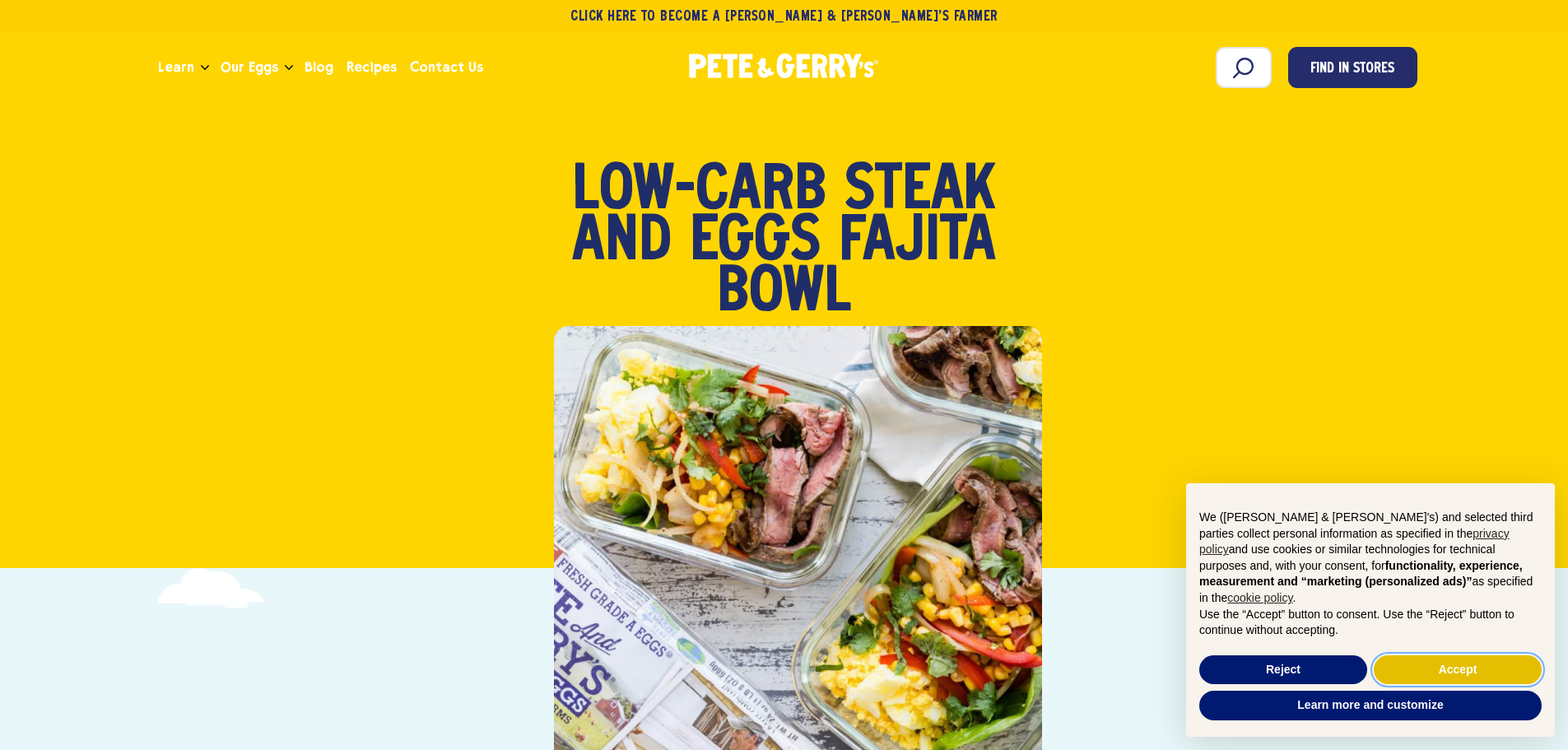
click at [1456, 668] on button "Accept" at bounding box center [1457, 671] width 168 height 30
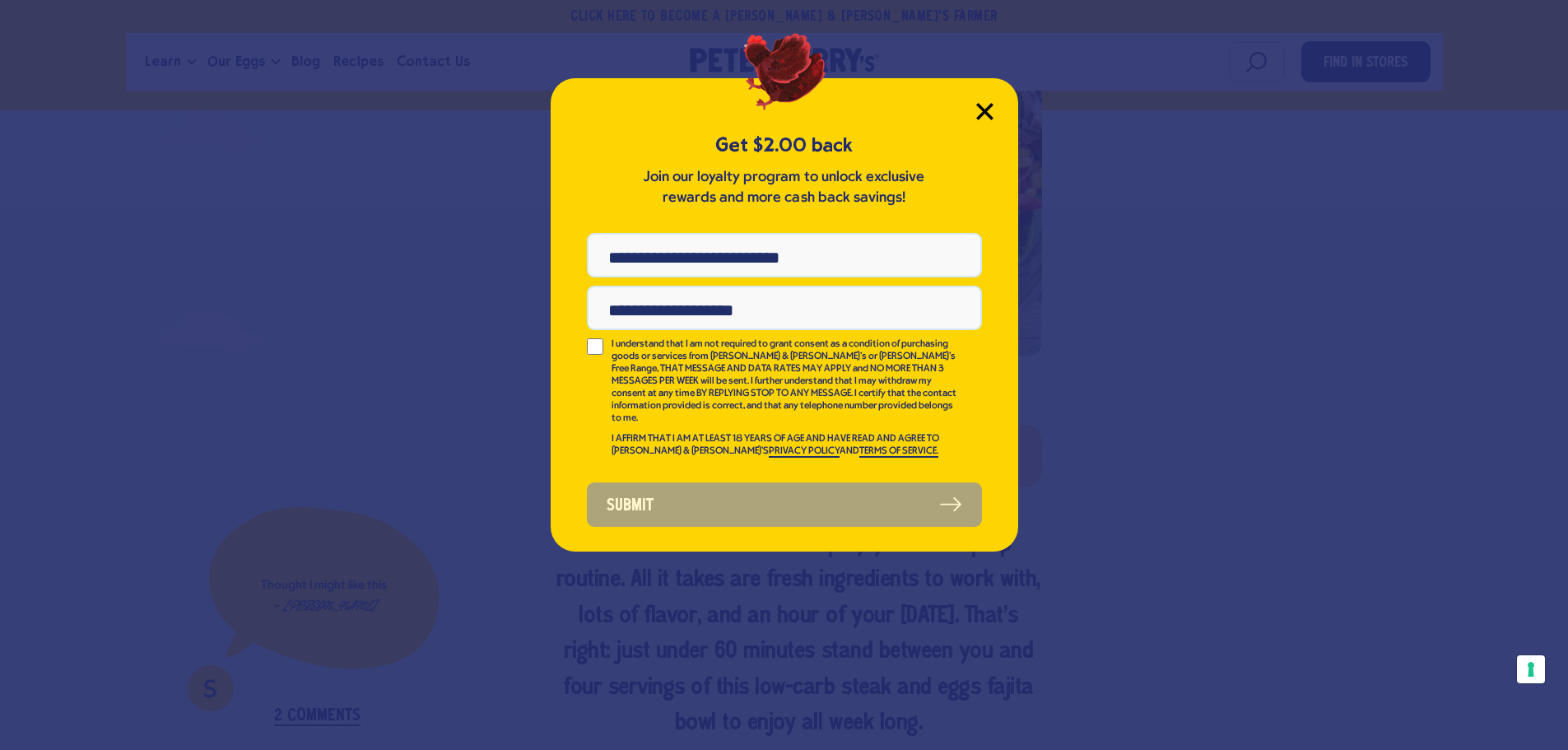
click at [992, 114] on icon "Close Modal" at bounding box center [985, 112] width 17 height 17
click at [990, 108] on icon "Close Modal" at bounding box center [984, 111] width 15 height 15
click at [983, 109] on icon "Close Modal" at bounding box center [984, 111] width 15 height 15
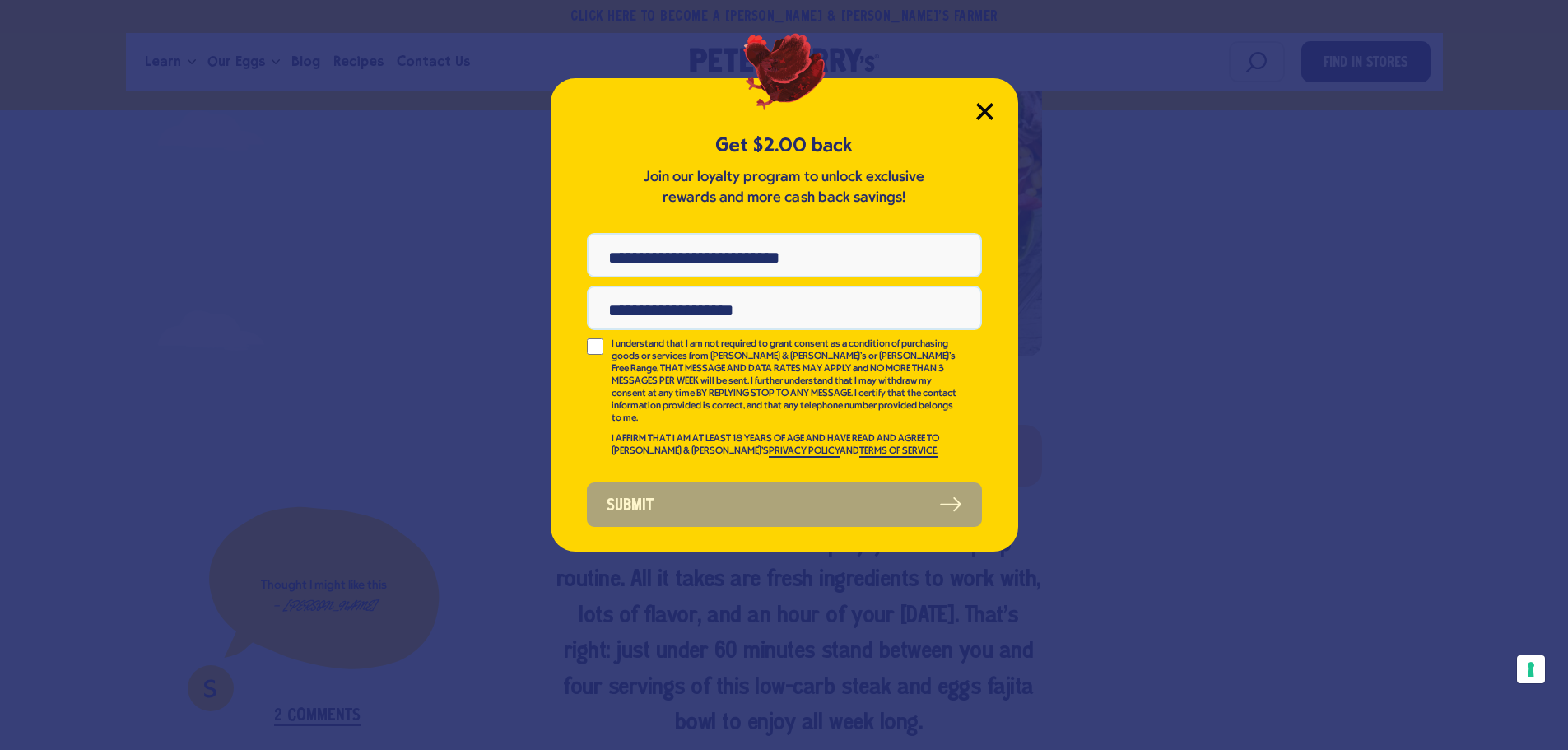
click at [983, 109] on icon "Close Modal" at bounding box center [984, 111] width 15 height 15
click at [346, 267] on div "Get $2.00 back Join our loyalty program to unlock exclusive rewards and more ca…" at bounding box center [784, 375] width 1568 height 750
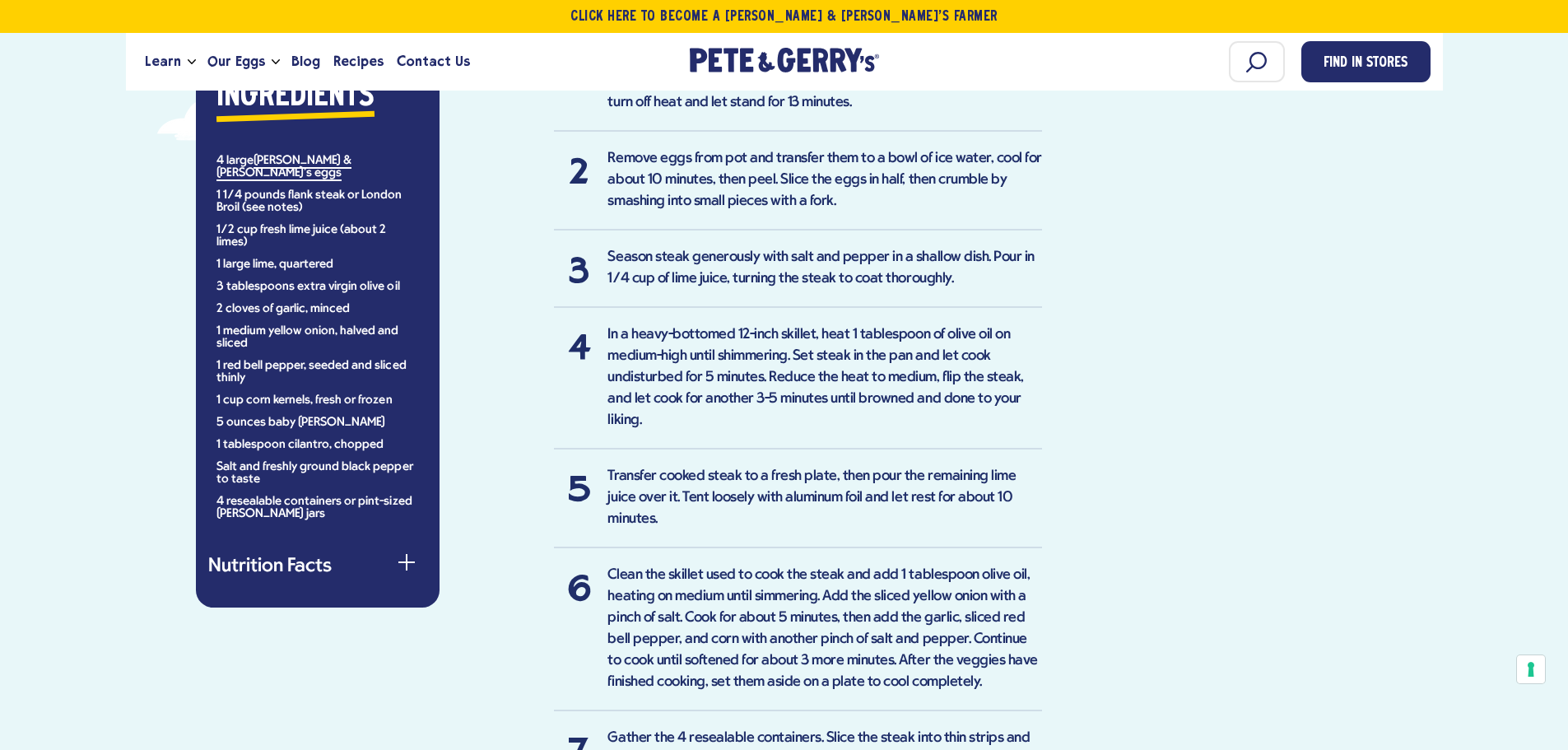
scroll to position [1280, 0]
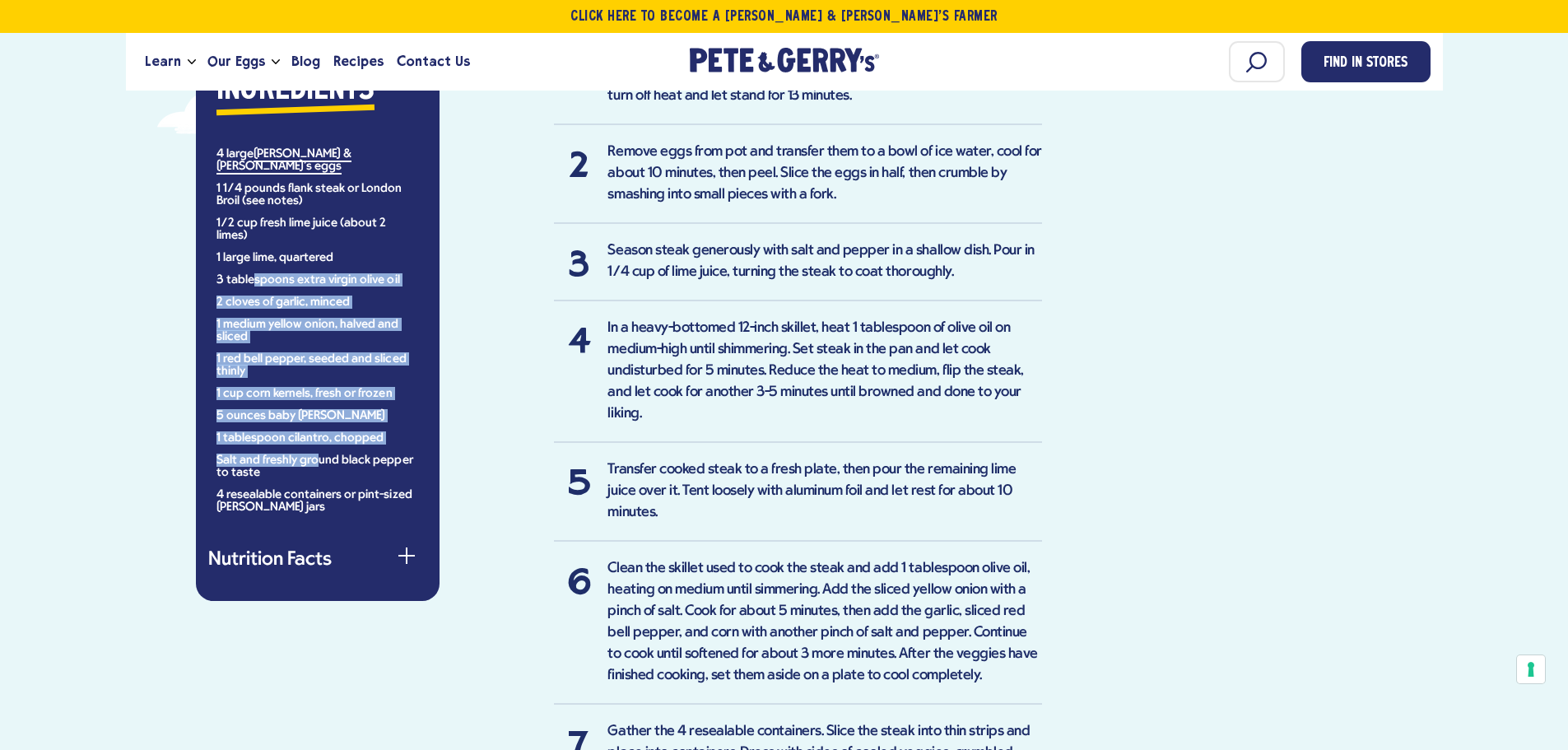
drag, startPoint x: 318, startPoint y: 420, endPoint x: 255, endPoint y: 238, distance: 192.6
click at [255, 238] on ul "4 large [PERSON_NAME] & [PERSON_NAME]'s eggs 1 1/4 pounds flank steak or London…" at bounding box center [318, 331] width 202 height 366
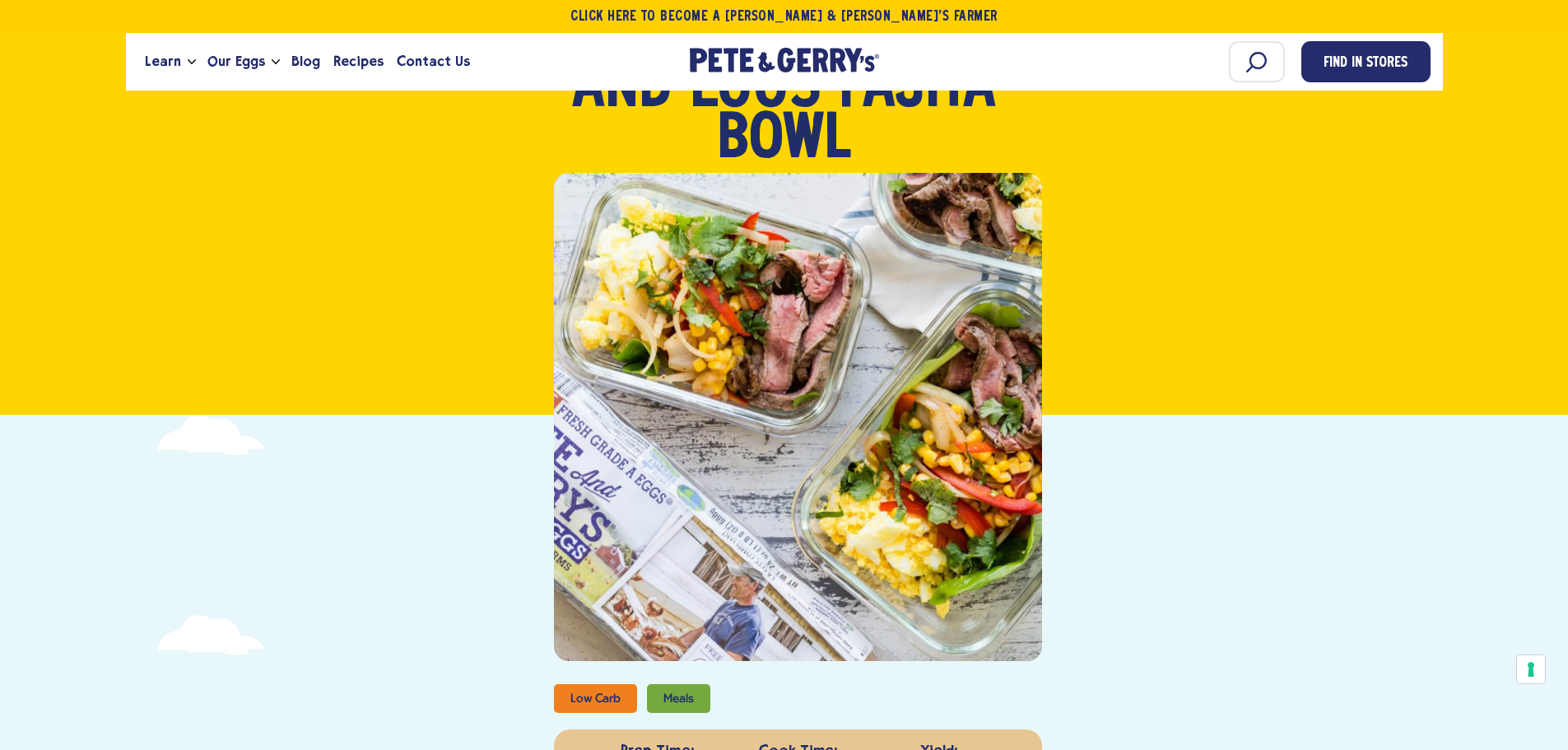
scroll to position [127, 0]
